Goal: Connect with others: Invite new member

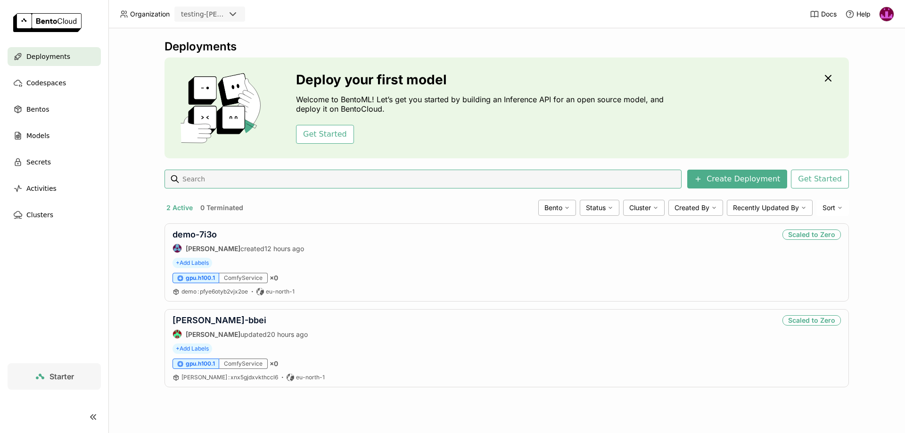
click at [890, 11] on img at bounding box center [887, 14] width 14 height 14
click at [872, 39] on span "Members" at bounding box center [871, 36] width 27 height 8
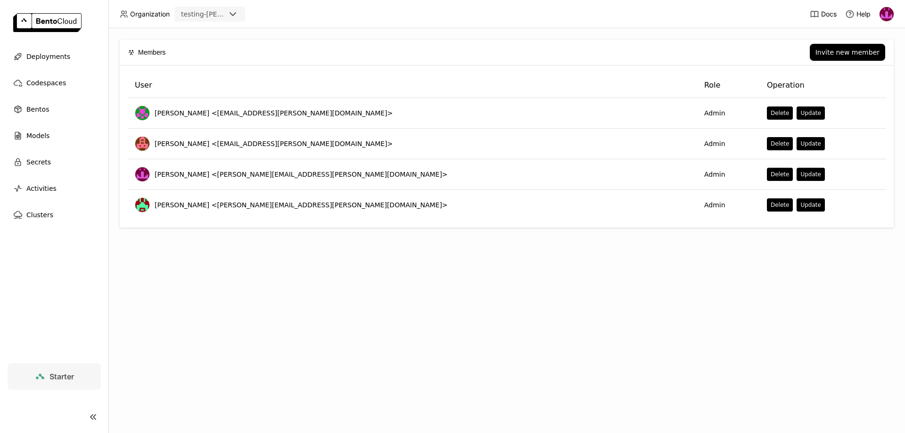
click at [780, 48] on div "Invite new member" at bounding box center [530, 52] width 710 height 17
click at [846, 50] on div "Invite new member" at bounding box center [848, 53] width 64 height 8
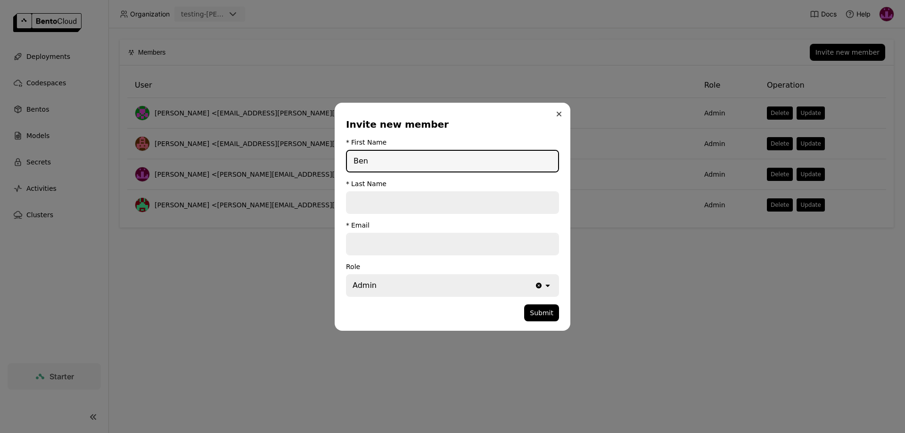
type input "Ben"
click at [559, 115] on icon "Close" at bounding box center [559, 114] width 5 height 5
